Goal: Task Accomplishment & Management: Manage account settings

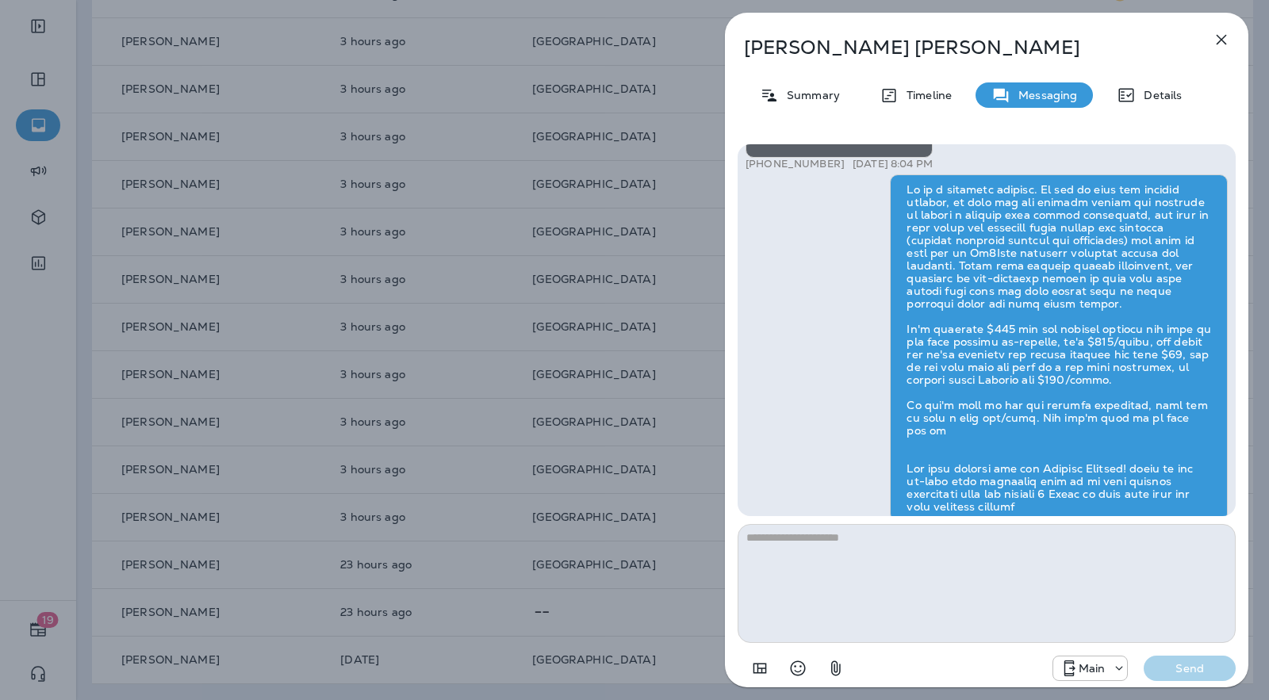
scroll to position [1, 0]
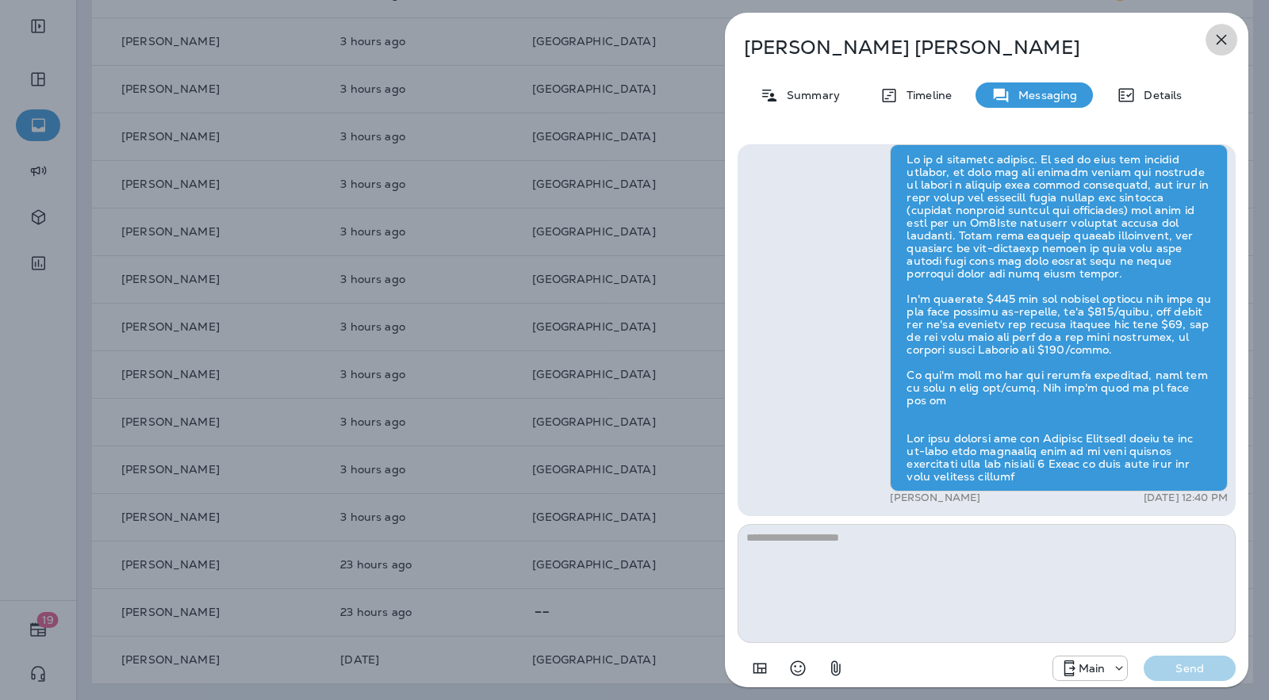
click at [1217, 42] on icon "button" at bounding box center [1221, 39] width 19 height 19
